Goal: Information Seeking & Learning: Learn about a topic

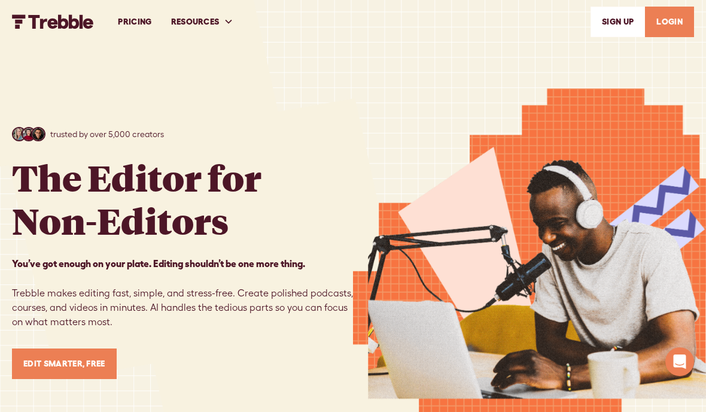
click at [678, 19] on link "LOGIN" at bounding box center [669, 22] width 49 height 31
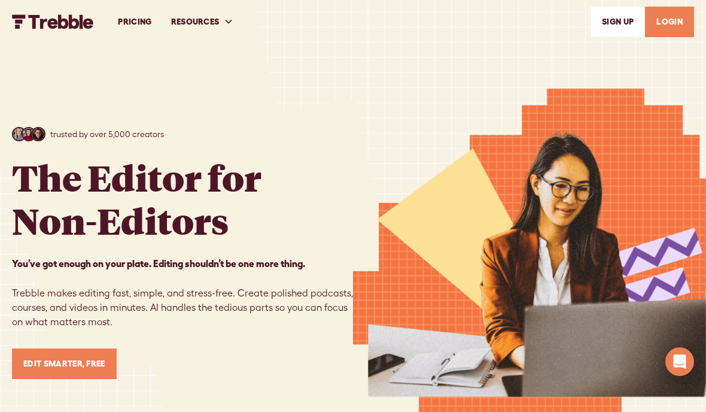
click at [138, 17] on link "PRICING" at bounding box center [134, 21] width 53 height 41
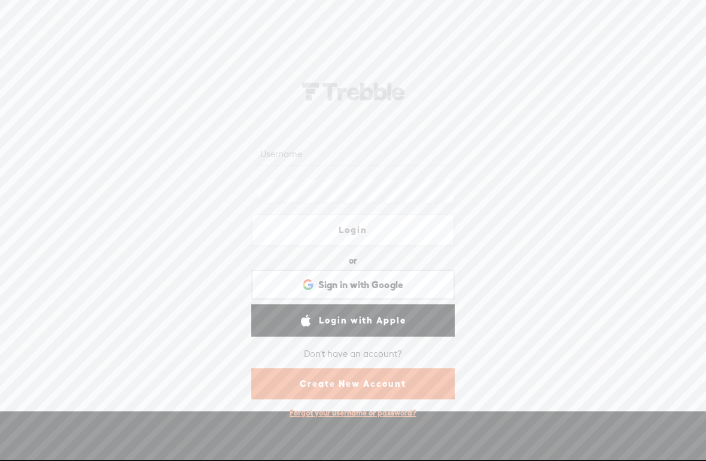
click at [373, 139] on div at bounding box center [352, 154] width 203 height 37
click at [324, 154] on input "text" at bounding box center [355, 154] width 194 height 23
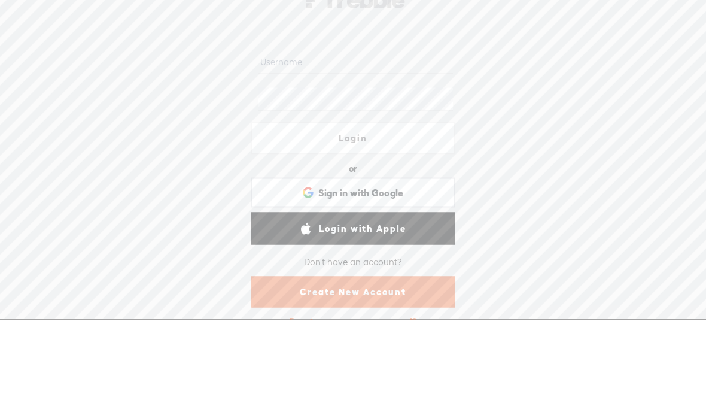
type input "[EMAIL_ADDRESS][DOMAIN_NAME]"
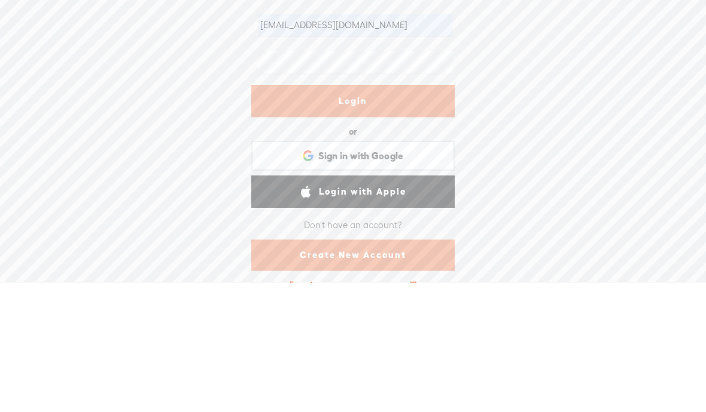
click at [392, 214] on link "Login" at bounding box center [352, 230] width 203 height 32
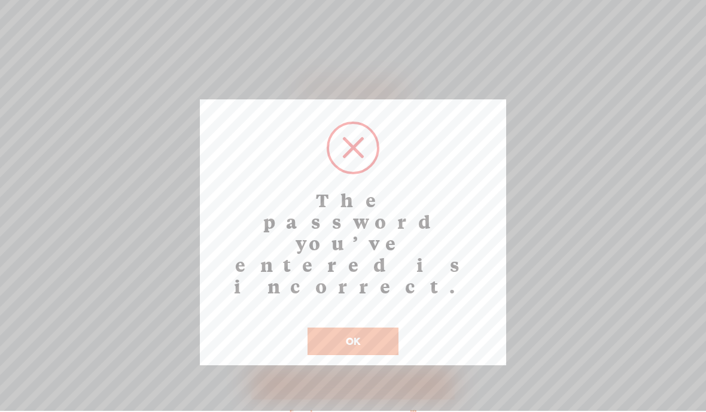
click at [347, 328] on button "OK" at bounding box center [352, 342] width 91 height 28
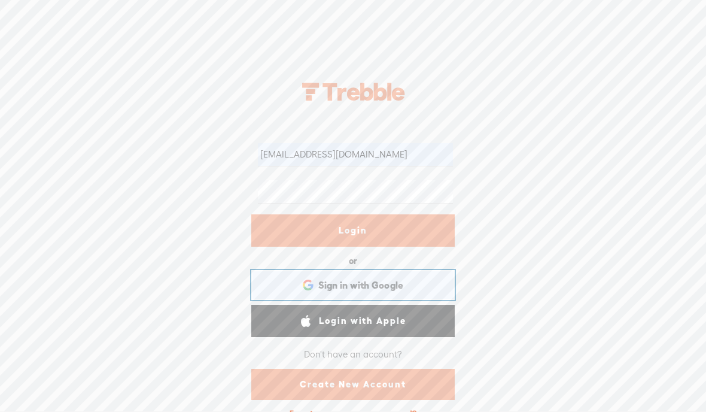
click at [383, 282] on span "Sign in with Google" at bounding box center [361, 285] width 86 height 13
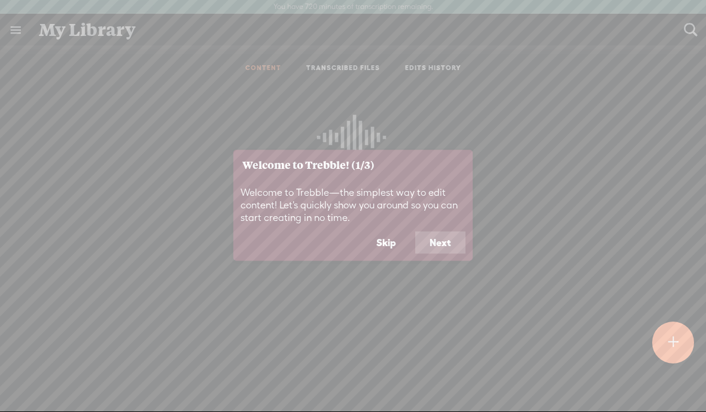
click at [449, 236] on button "Next" at bounding box center [440, 242] width 50 height 23
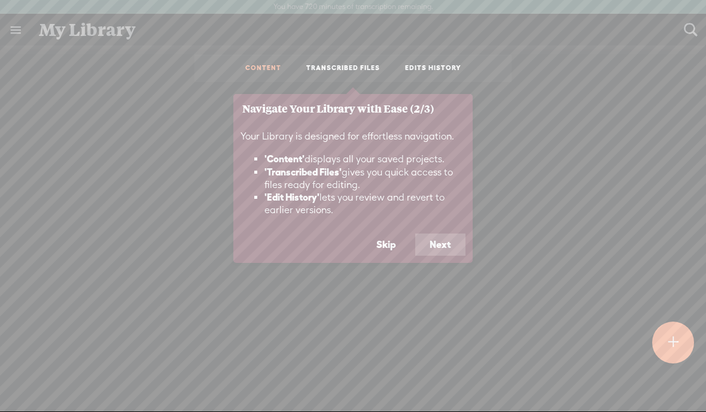
click at [454, 252] on button "Next" at bounding box center [440, 244] width 50 height 23
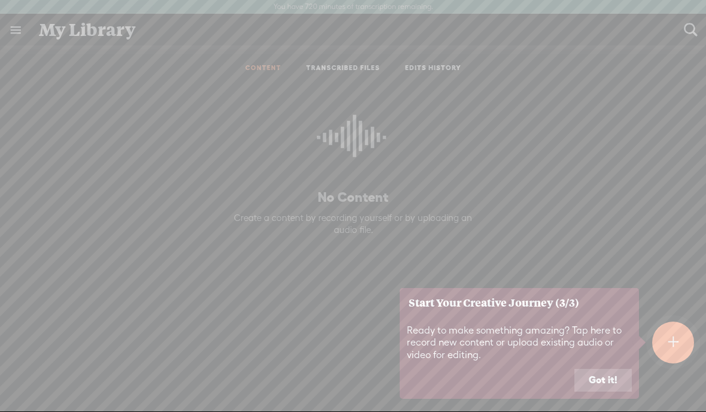
click at [602, 386] on button "Got it!" at bounding box center [602, 379] width 57 height 23
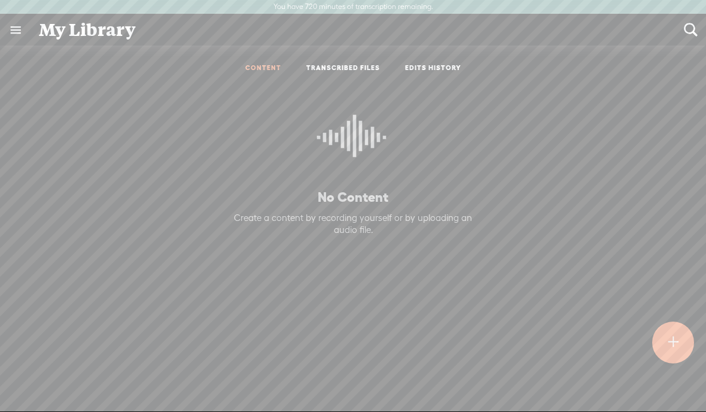
click at [432, 58] on ul "CONTENT TRANSCRIBED FILES EDITS HISTORY" at bounding box center [352, 68] width 317 height 28
click at [435, 68] on link "EDITS HISTORY" at bounding box center [433, 68] width 56 height 10
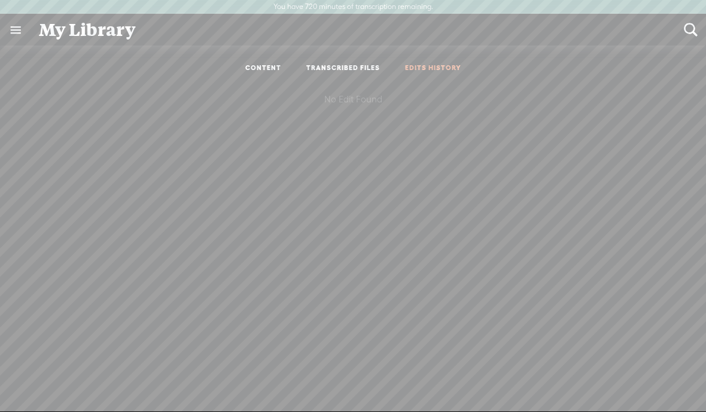
click at [342, 71] on link "TRANSCRIBED FILES" at bounding box center [343, 68] width 74 height 10
click at [268, 71] on link "CONTENT" at bounding box center [263, 68] width 36 height 10
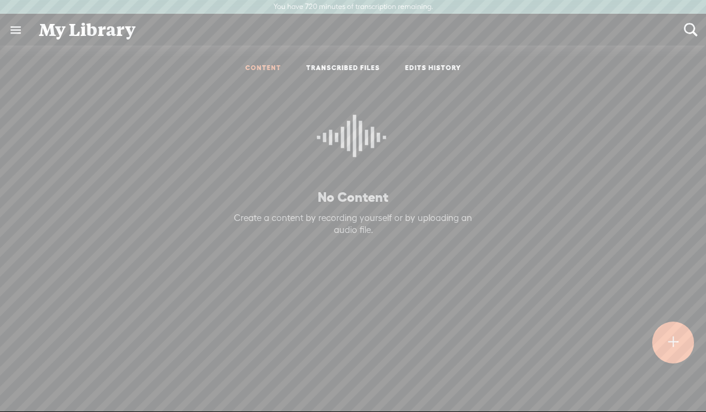
click at [29, 41] on link at bounding box center [15, 29] width 31 height 31
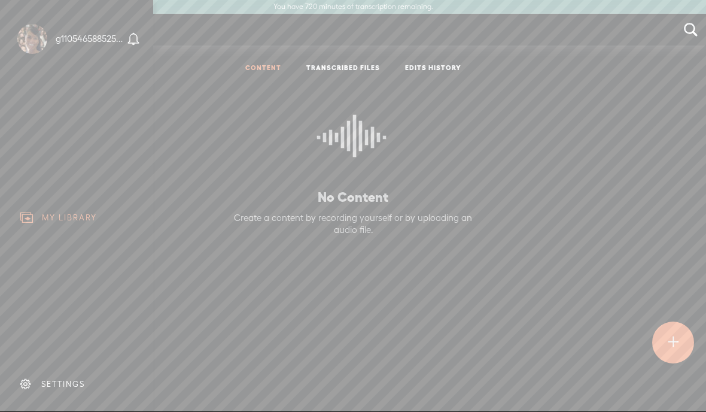
click at [495, 171] on body "You have 720 minutes of transcription remaining. Upgrade to increase your limit…" at bounding box center [353, 205] width 706 height 411
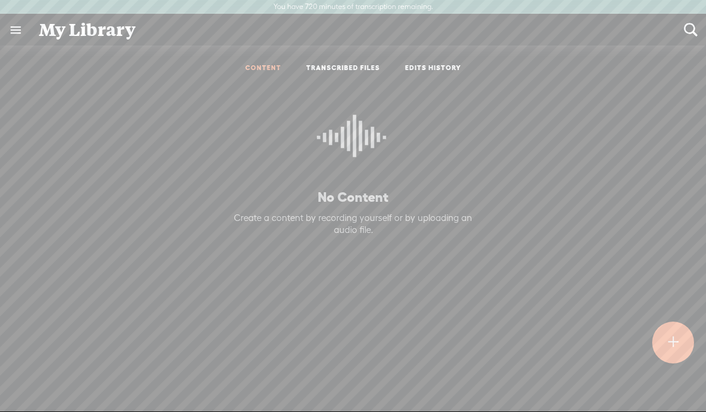
click at [98, 32] on div "My Library" at bounding box center [353, 29] width 645 height 31
click at [22, 29] on link at bounding box center [15, 29] width 31 height 31
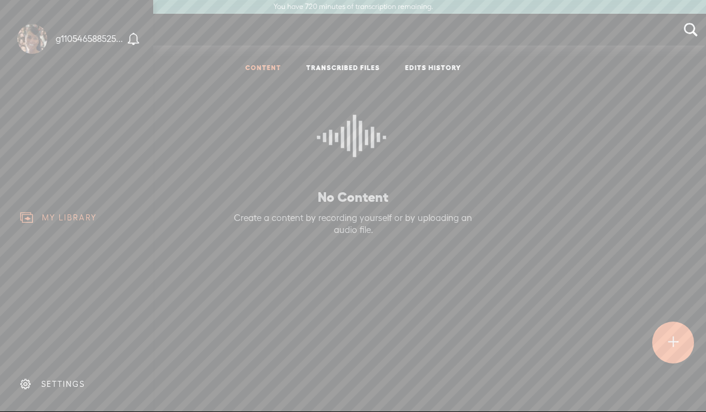
click at [31, 41] on div at bounding box center [32, 39] width 30 height 30
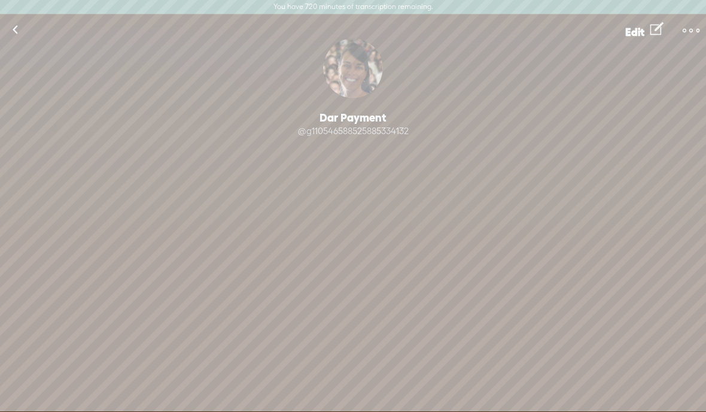
click at [20, 31] on link at bounding box center [15, 29] width 30 height 31
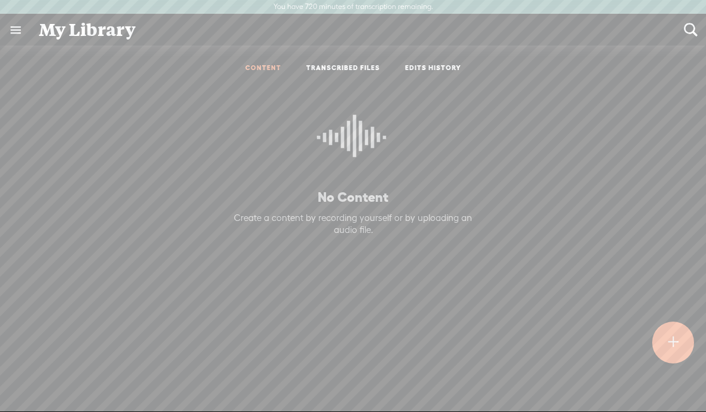
click at [676, 349] on t at bounding box center [673, 342] width 10 height 26
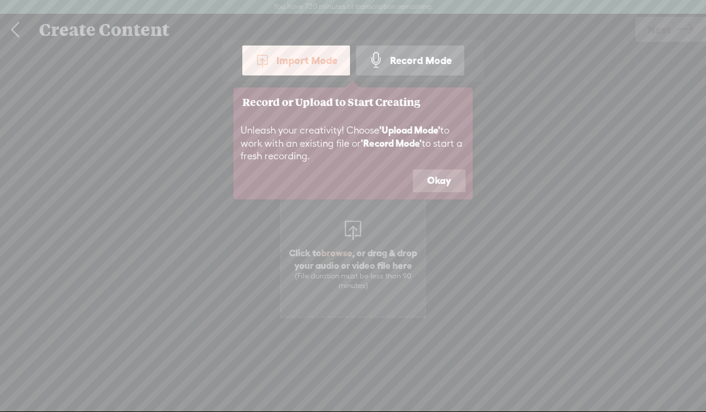
click at [452, 166] on div "Unleash your creativity! Choose 'Upload Mode' to work with an existing file or …" at bounding box center [352, 143] width 239 height 53
click at [451, 178] on button "Okay" at bounding box center [439, 180] width 53 height 23
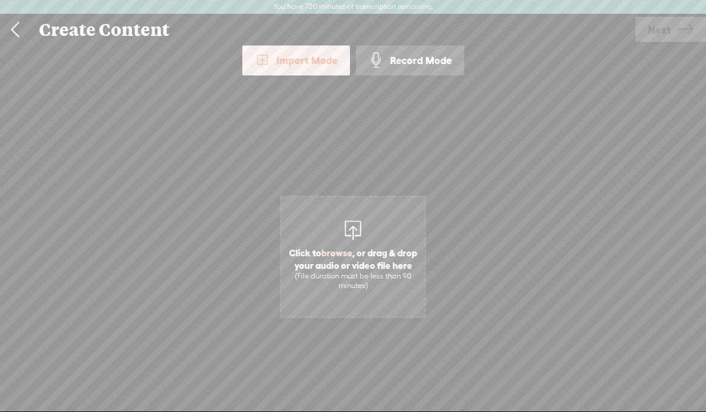
click at [351, 253] on span "browse" at bounding box center [336, 252] width 31 height 11
click at [20, 33] on link at bounding box center [15, 29] width 30 height 31
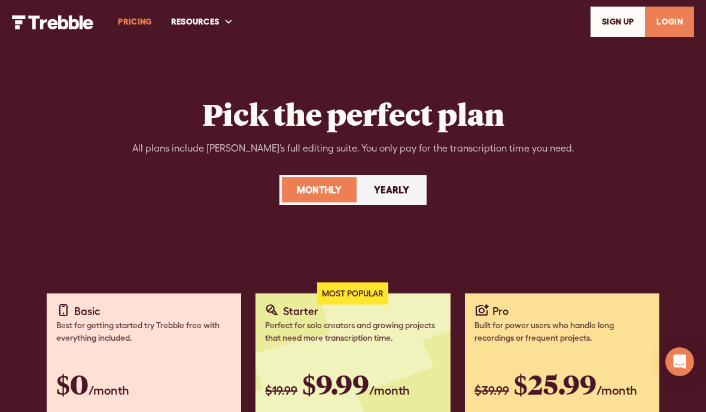
click at [207, 31] on div "RESOURCES" at bounding box center [203, 21] width 82 height 41
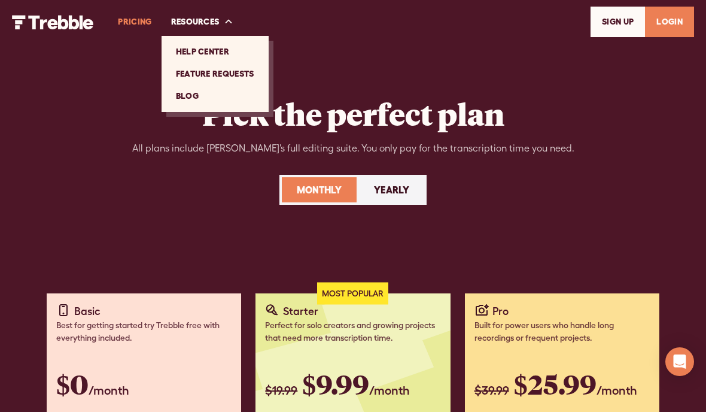
click at [321, 54] on div "Pick the perfect plan All plans include Trebble’s full editing suite. You only …" at bounding box center [353, 316] width 682 height 633
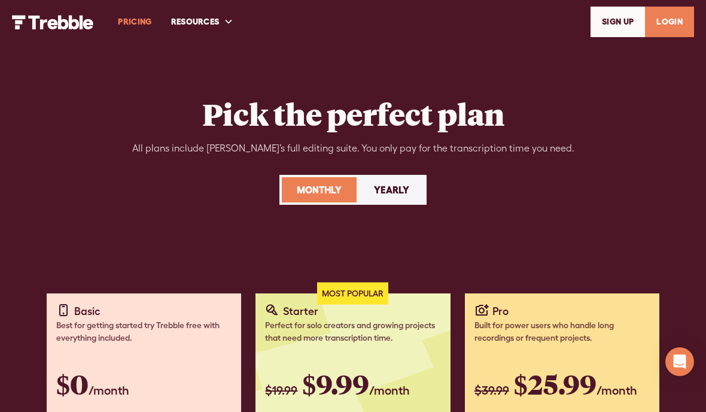
click at [72, 16] on img "home" at bounding box center [53, 22] width 82 height 14
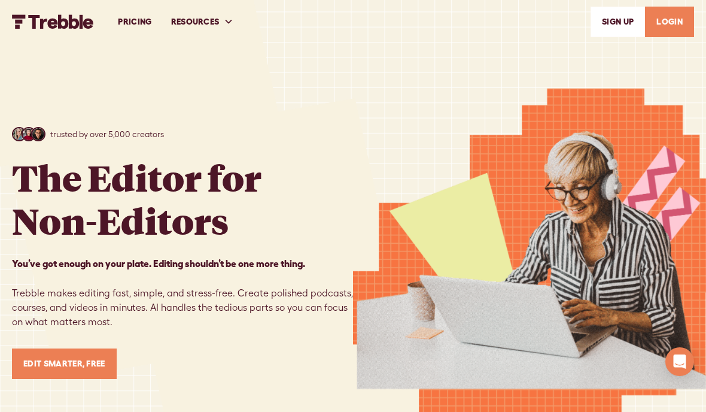
click at [140, 20] on link "PRICING" at bounding box center [134, 21] width 53 height 41
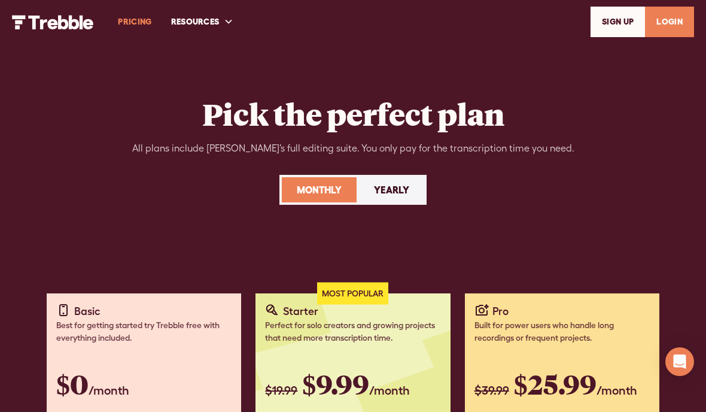
click at [217, 32] on div "RESOURCES" at bounding box center [203, 21] width 82 height 41
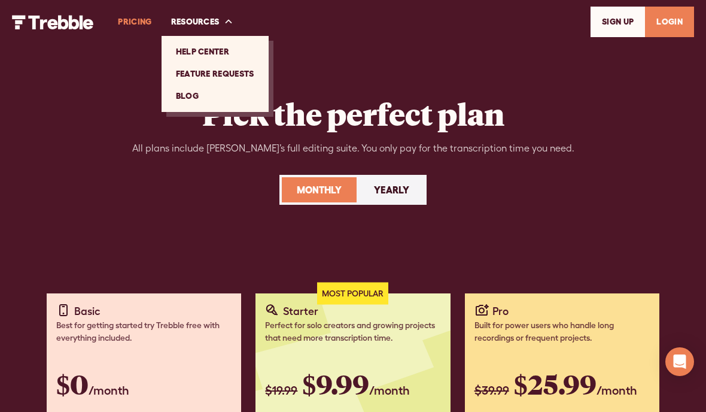
click at [211, 45] on link "Help Center" at bounding box center [214, 52] width 97 height 22
